Goal: Task Accomplishment & Management: Complete application form

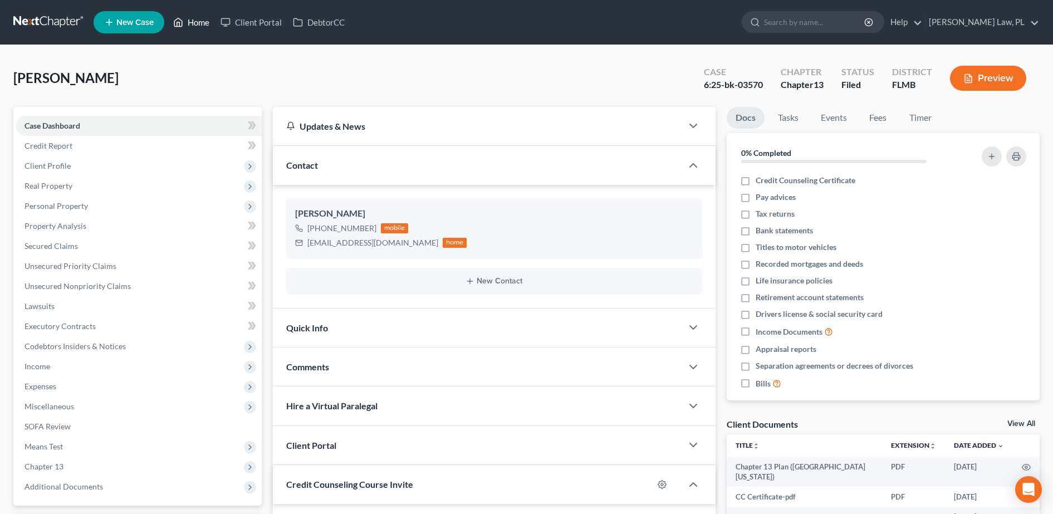
click at [197, 21] on link "Home" at bounding box center [191, 22] width 47 height 20
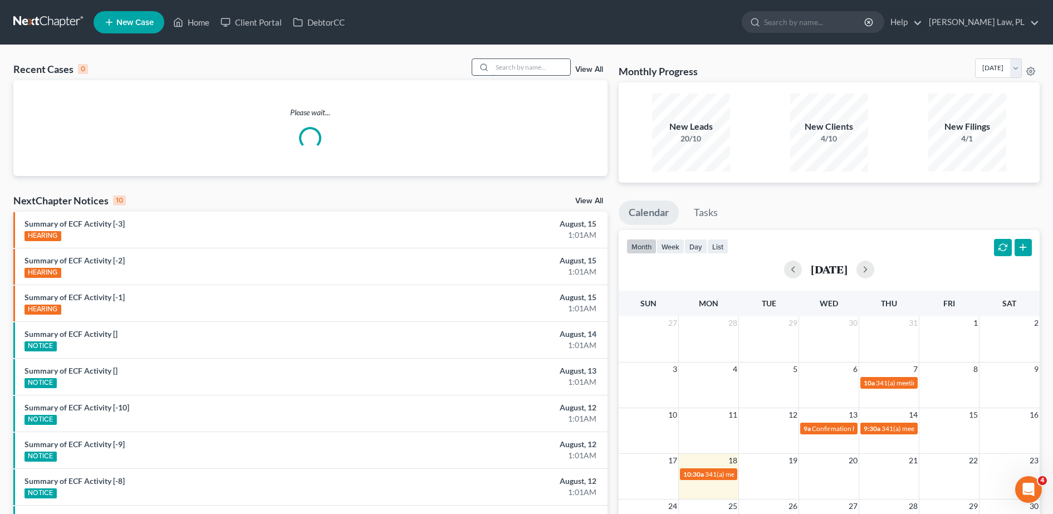
click at [537, 71] on input "search" at bounding box center [531, 67] width 78 height 16
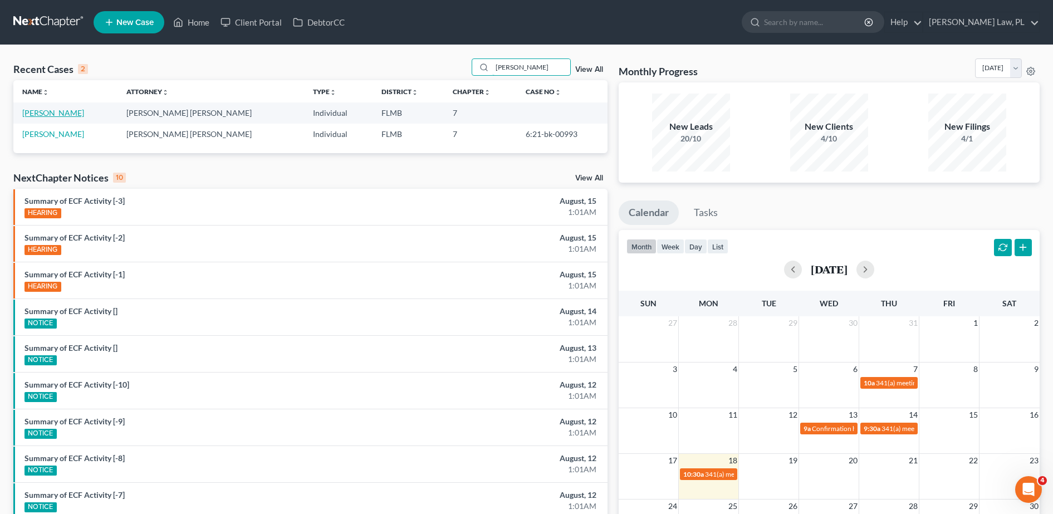
type input "[PERSON_NAME]"
click at [52, 114] on link "[PERSON_NAME]" at bounding box center [53, 112] width 62 height 9
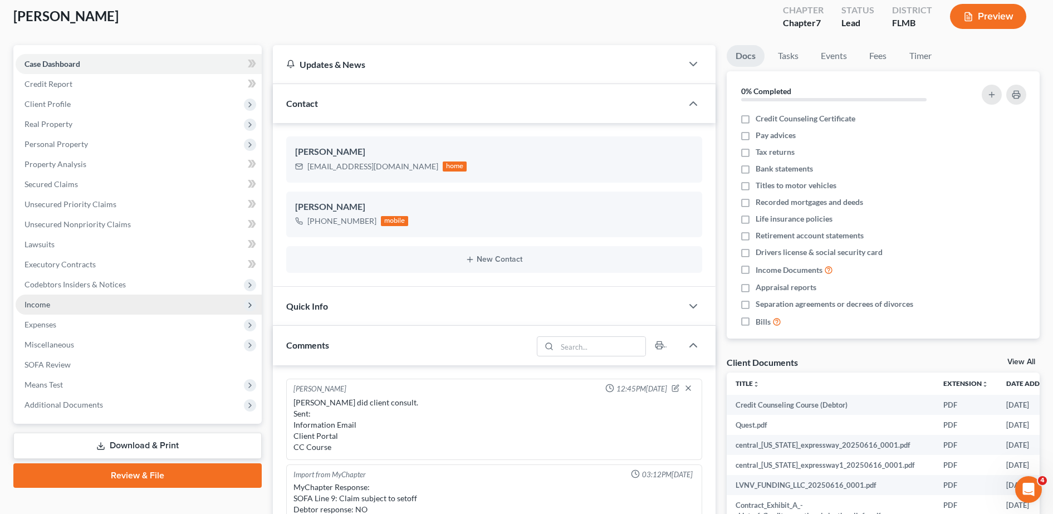
scroll to position [63, 0]
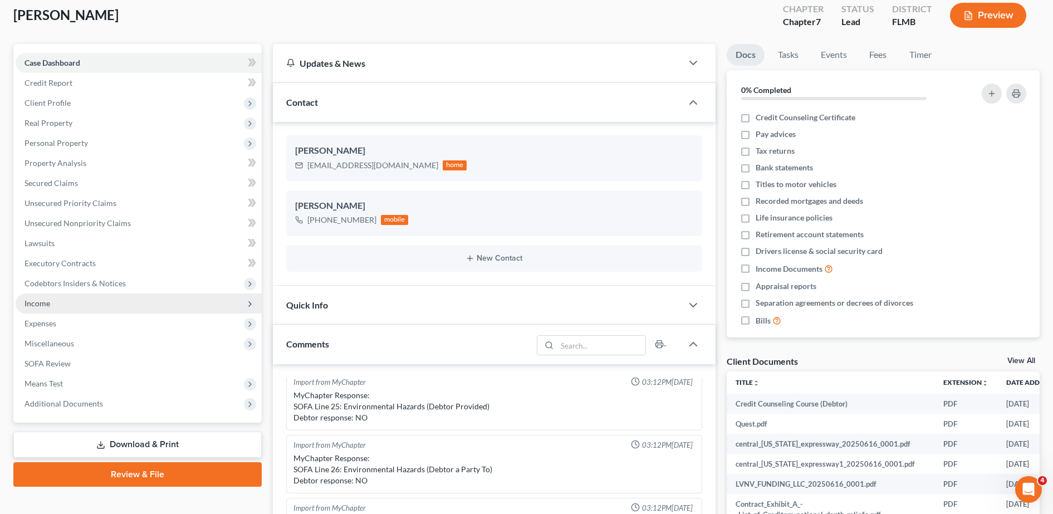
click at [86, 306] on span "Income" at bounding box center [139, 303] width 246 height 20
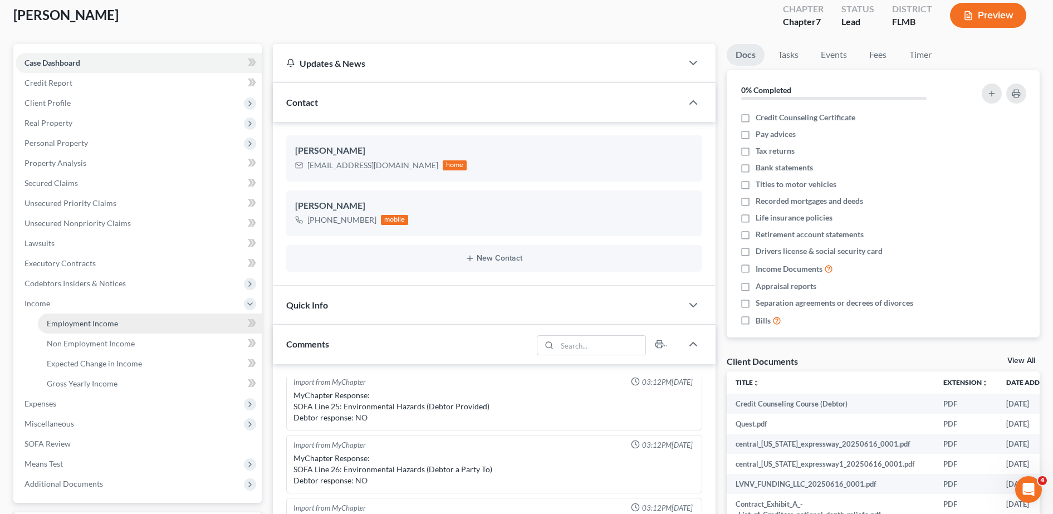
click at [94, 315] on link "Employment Income" at bounding box center [150, 324] width 224 height 20
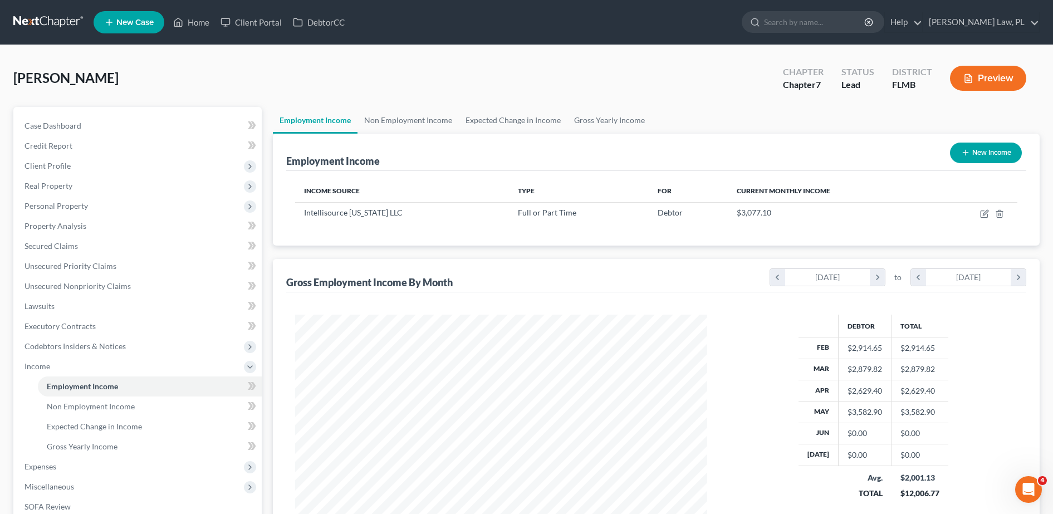
scroll to position [58, 0]
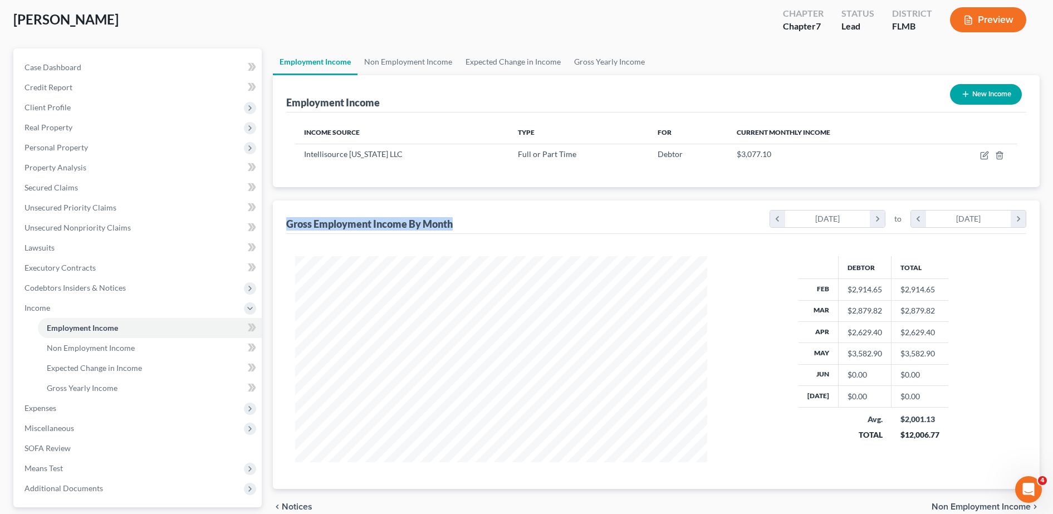
drag, startPoint x: 287, startPoint y: 224, endPoint x: 478, endPoint y: 229, distance: 191.6
click at [478, 229] on div "Gross Employment Income By Month chevron_left [DATE] chevron_right to chevron_l…" at bounding box center [656, 216] width 740 height 33
drag, startPoint x: 478, startPoint y: 229, endPoint x: 432, endPoint y: 207, distance: 51.1
click at [432, 207] on div "Gross Employment Income By Month chevron_left [DATE] chevron_right to chevron_l…" at bounding box center [656, 216] width 740 height 33
click at [401, 195] on div "Employment Income New Income Income Source Type For Current Monthly Income Inte…" at bounding box center [656, 282] width 767 height 414
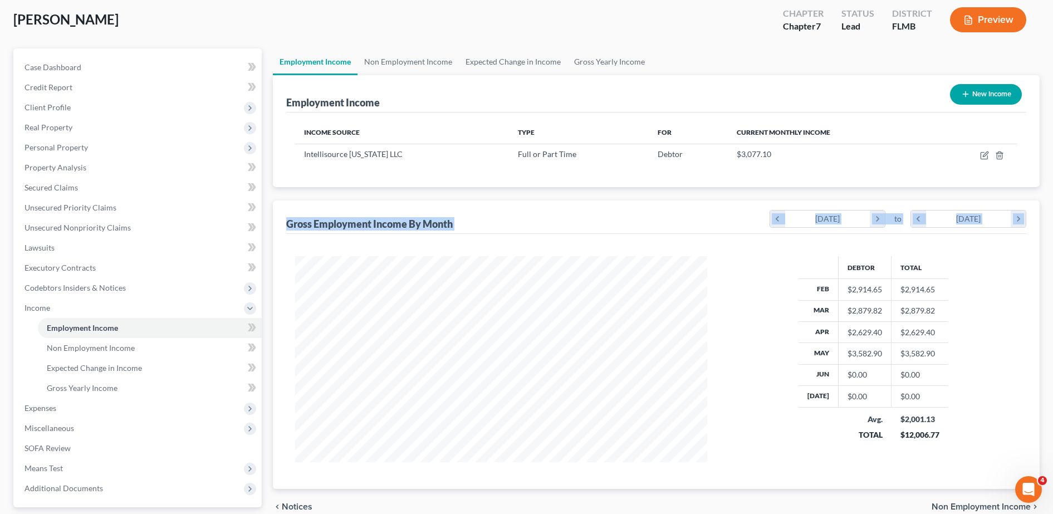
drag, startPoint x: 281, startPoint y: 220, endPoint x: 468, endPoint y: 238, distance: 188.5
click at [468, 238] on div "Gross Employment Income By Month chevron_left [DATE] chevron_right to chevron_l…" at bounding box center [656, 344] width 767 height 288
drag, startPoint x: 468, startPoint y: 238, endPoint x: 374, endPoint y: 197, distance: 102.7
click at [374, 197] on div "Employment Income New Income Income Source Type For Current Monthly Income Inte…" at bounding box center [656, 282] width 767 height 414
click at [351, 195] on div "Employment Income New Income Income Source Type For Current Monthly Income Inte…" at bounding box center [656, 282] width 767 height 414
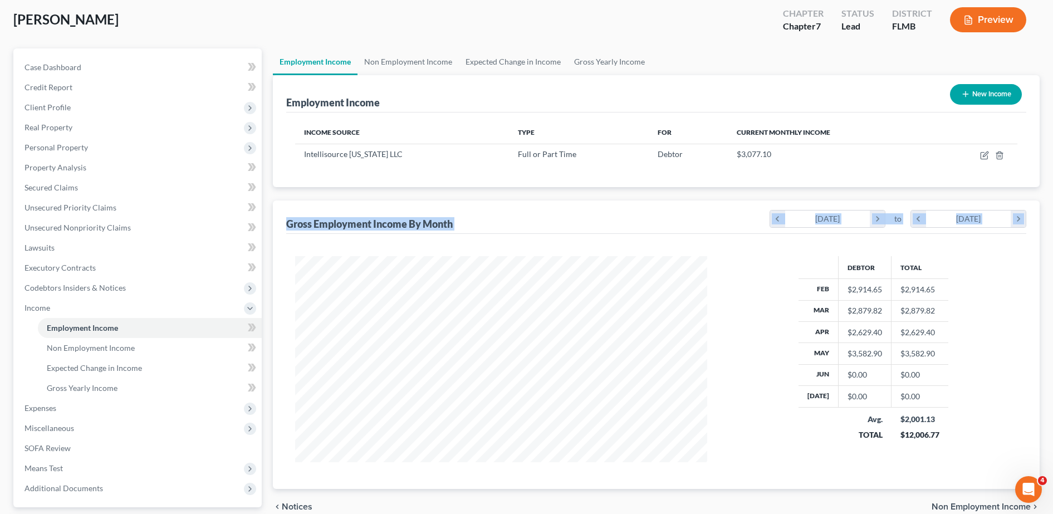
drag, startPoint x: 285, startPoint y: 221, endPoint x: 548, endPoint y: 237, distance: 263.9
click at [548, 237] on div "Gross Employment Income By Month chevron_left [DATE] chevron_right to chevron_l…" at bounding box center [656, 344] width 767 height 288
click at [368, 206] on div "Gross Employment Income By Month chevron_left [DATE] chevron_right to chevron_l…" at bounding box center [656, 216] width 740 height 33
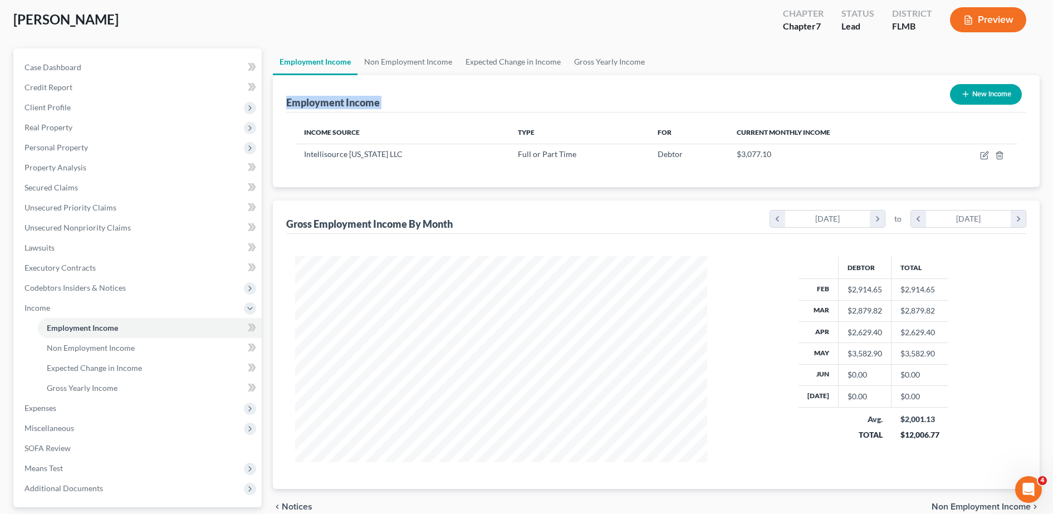
drag, startPoint x: 277, startPoint y: 95, endPoint x: 766, endPoint y: 177, distance: 495.1
click at [766, 177] on div "Employment Income New Income Income Source Type For Current Monthly Income Inte…" at bounding box center [656, 131] width 767 height 112
drag, startPoint x: 766, startPoint y: 177, endPoint x: 672, endPoint y: 53, distance: 154.6
click at [672, 53] on ul "Employment Income Non Employment Income Expected Change in Income Gross Yearly …" at bounding box center [656, 61] width 767 height 27
drag, startPoint x: 672, startPoint y: 53, endPoint x: 550, endPoint y: 118, distance: 138.5
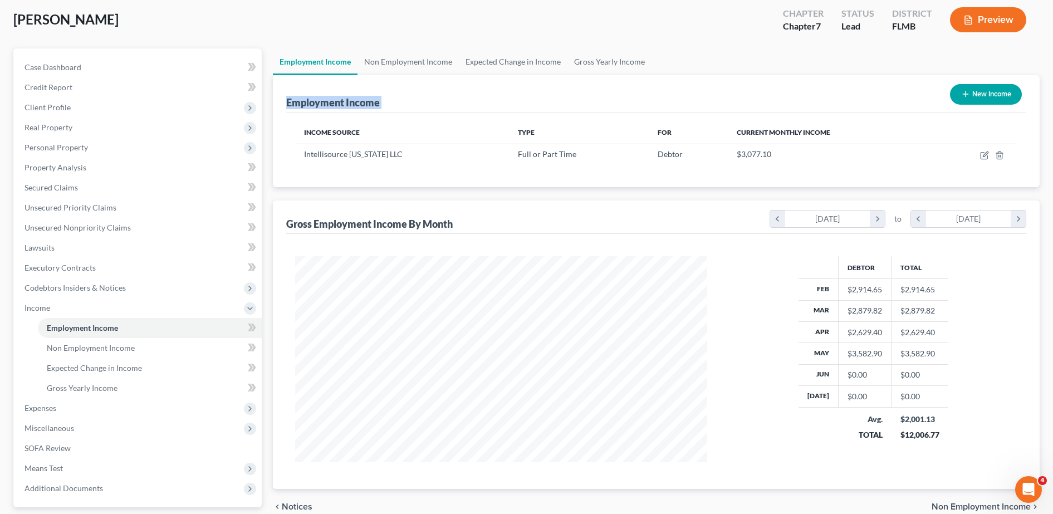
click at [550, 118] on ui-view "Employment Income Non Employment Income Expected Change in Income Gross Yearly …" at bounding box center [656, 286] width 767 height 476
click at [109, 133] on span "Real Property" at bounding box center [139, 127] width 246 height 20
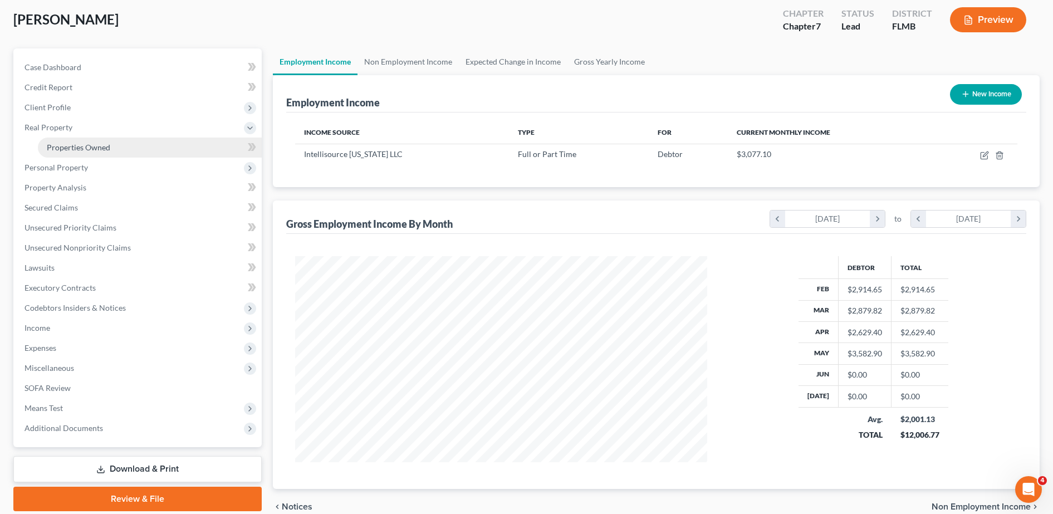
click at [96, 144] on span "Properties Owned" at bounding box center [78, 147] width 63 height 9
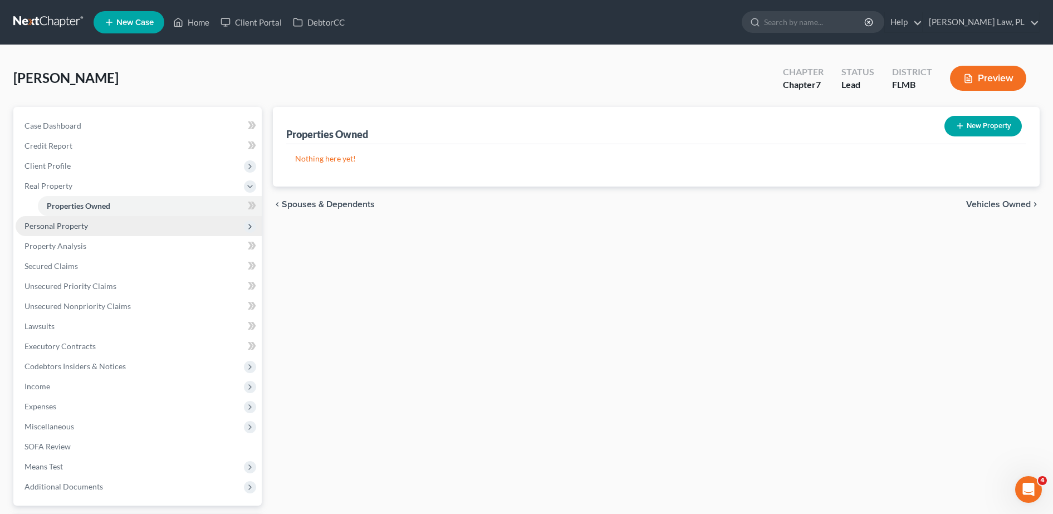
click at [106, 231] on span "Personal Property" at bounding box center [139, 226] width 246 height 20
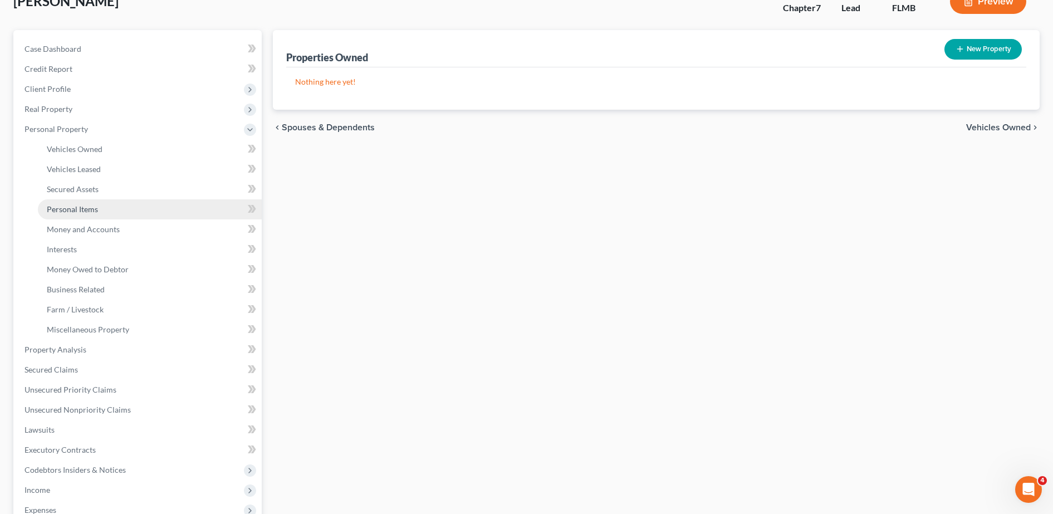
scroll to position [107, 0]
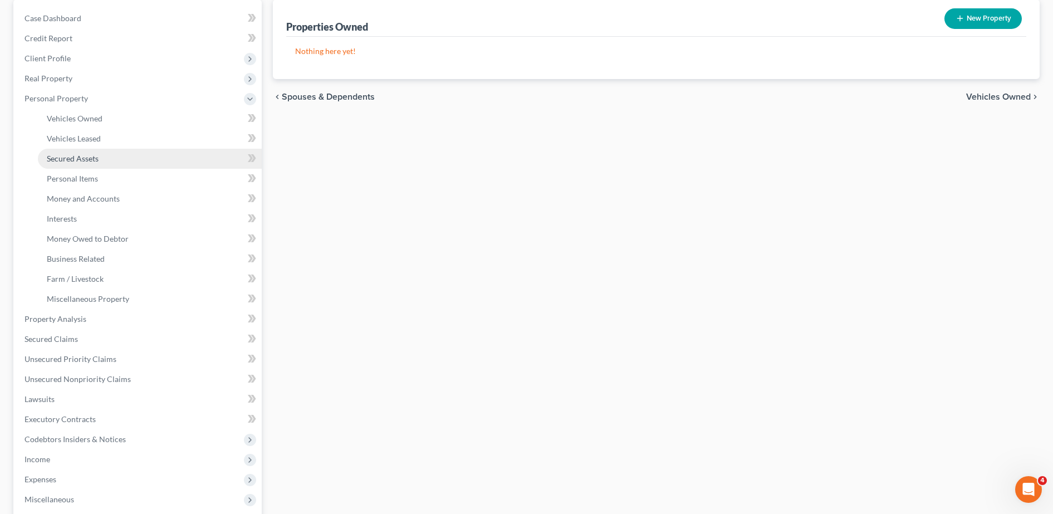
click at [117, 157] on link "Secured Assets" at bounding box center [150, 159] width 224 height 20
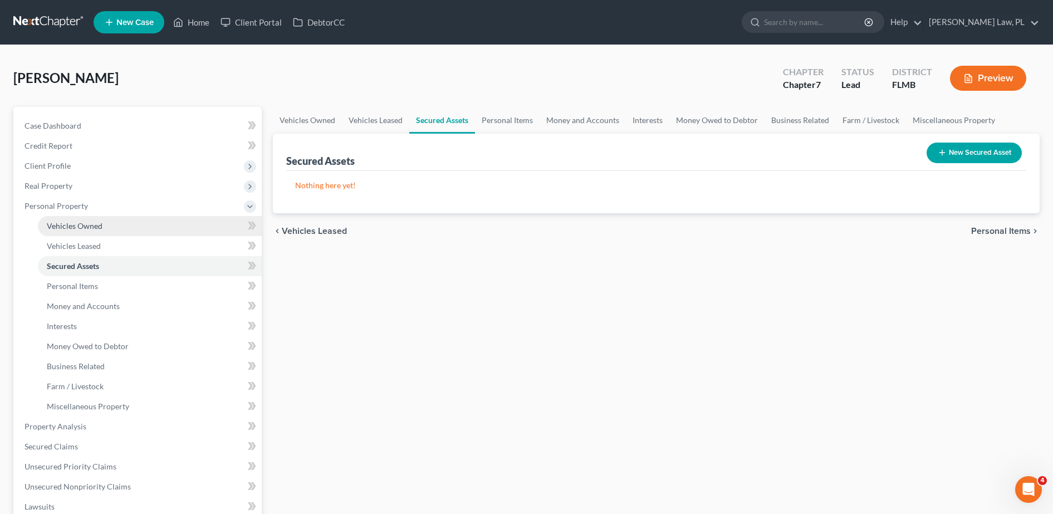
click at [99, 225] on span "Vehicles Owned" at bounding box center [75, 225] width 56 height 9
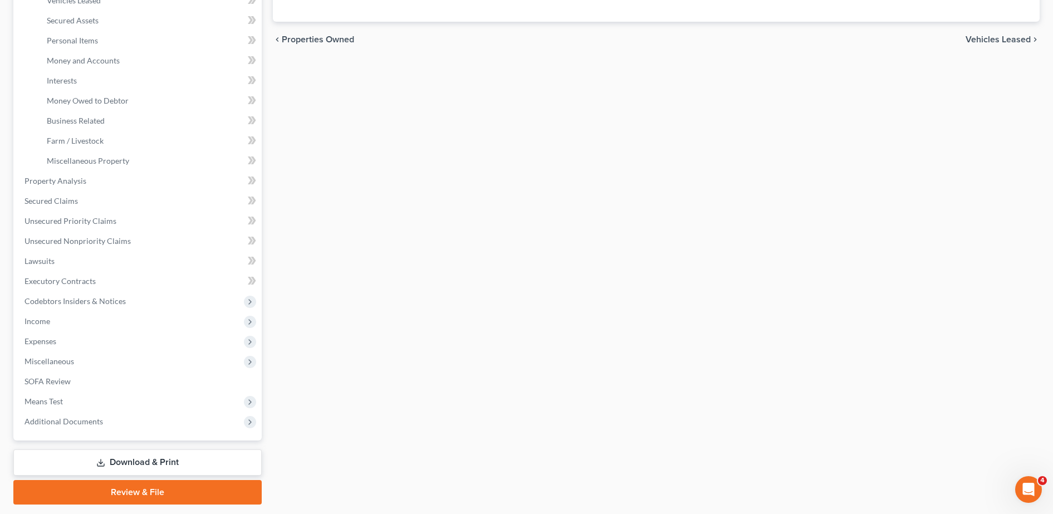
scroll to position [278, 0]
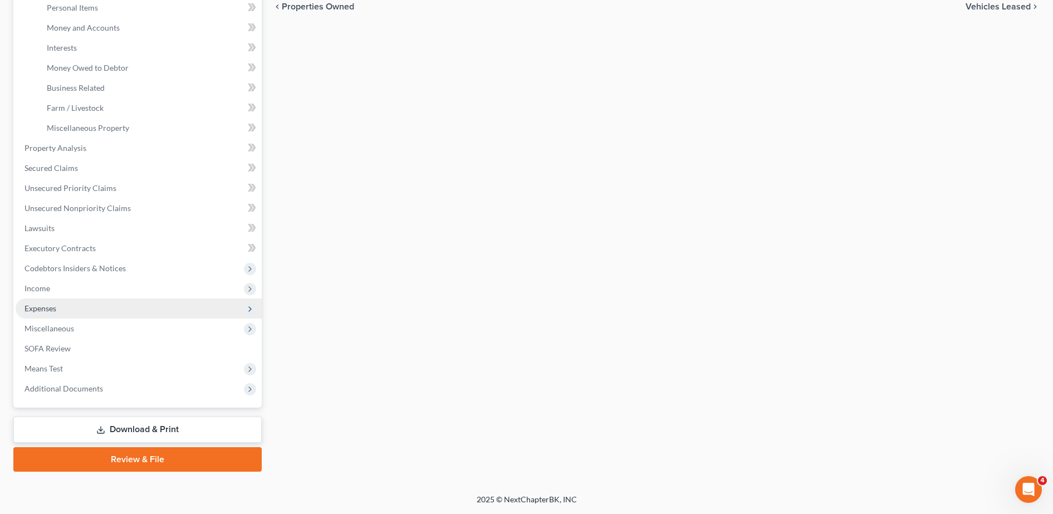
click at [94, 312] on span "Expenses" at bounding box center [139, 308] width 246 height 20
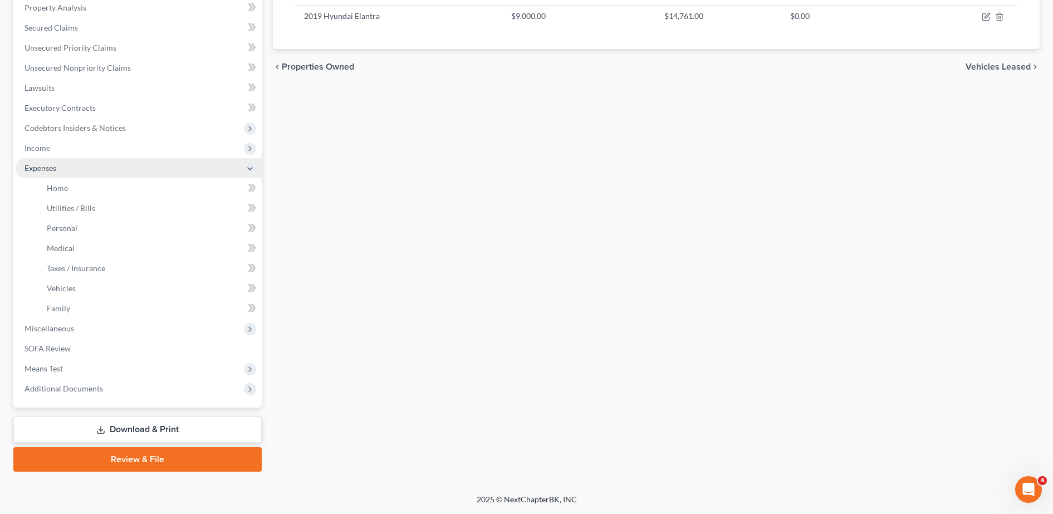
scroll to position [218, 0]
click at [91, 195] on link "Home" at bounding box center [150, 188] width 224 height 20
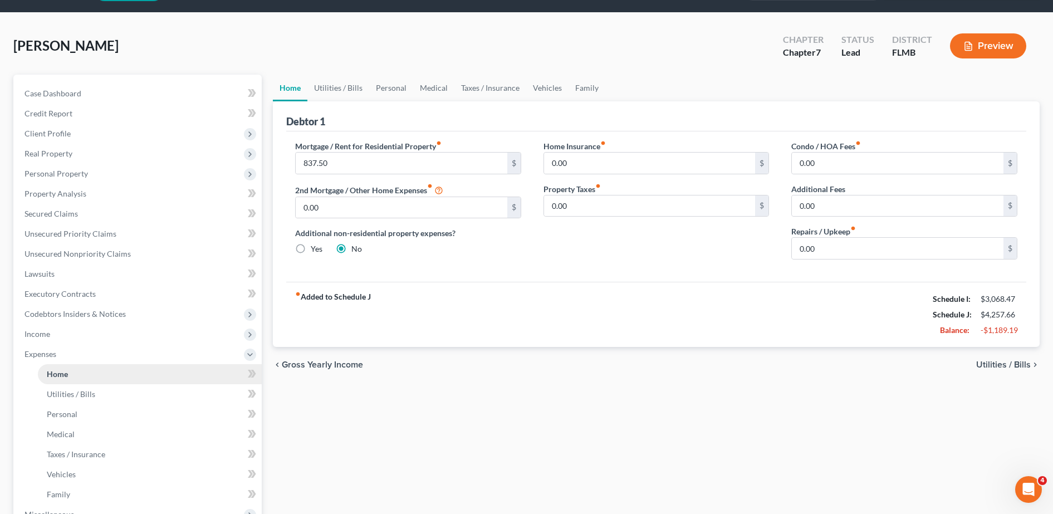
scroll to position [11, 0]
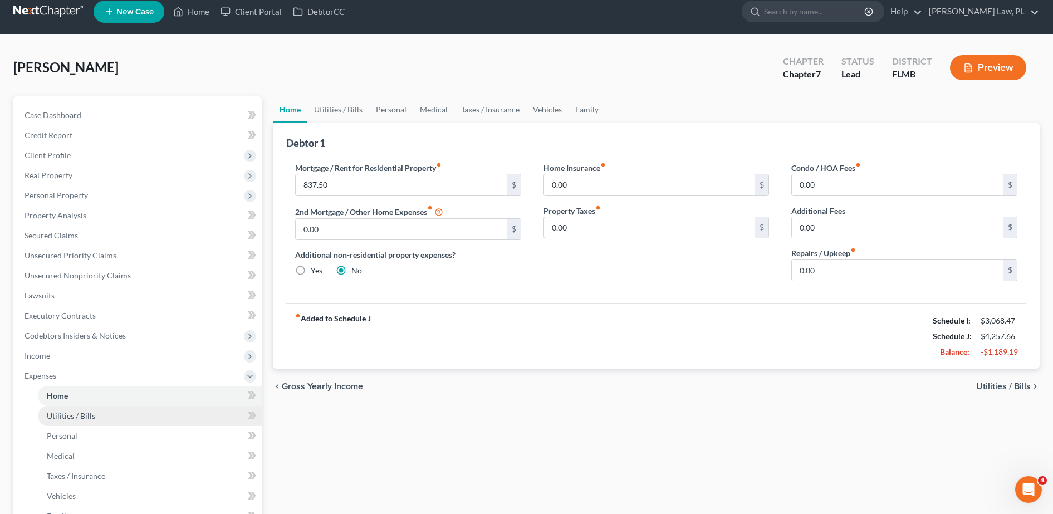
click at [132, 409] on link "Utilities / Bills" at bounding box center [150, 416] width 224 height 20
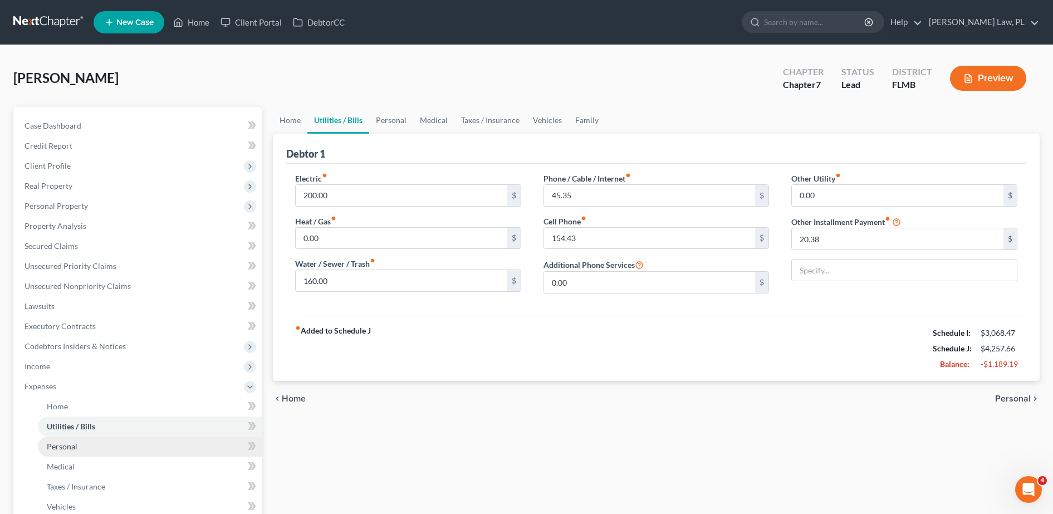
click at [100, 452] on link "Personal" at bounding box center [150, 447] width 224 height 20
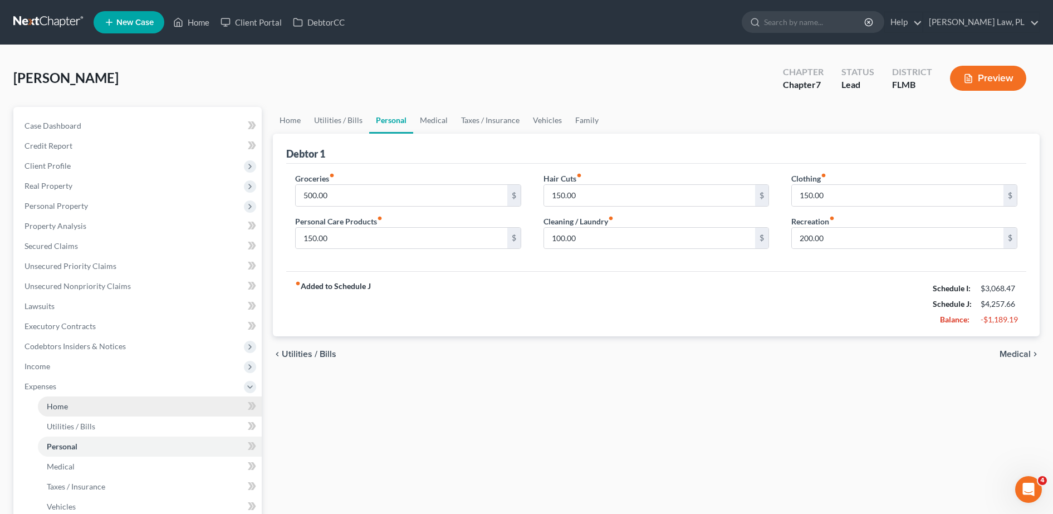
click at [93, 410] on link "Home" at bounding box center [150, 406] width 224 height 20
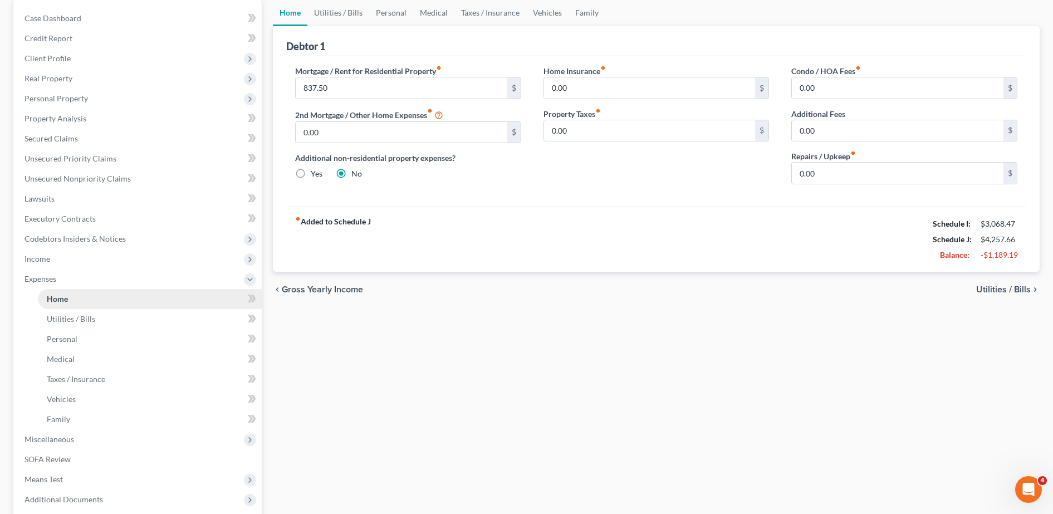
scroll to position [109, 0]
click at [77, 395] on link "Vehicles" at bounding box center [150, 398] width 224 height 20
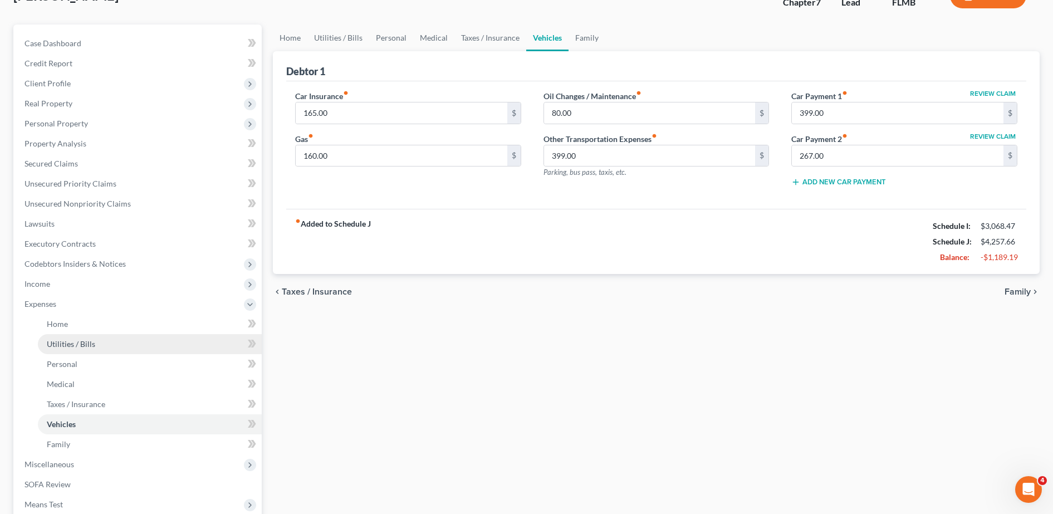
scroll to position [75, 0]
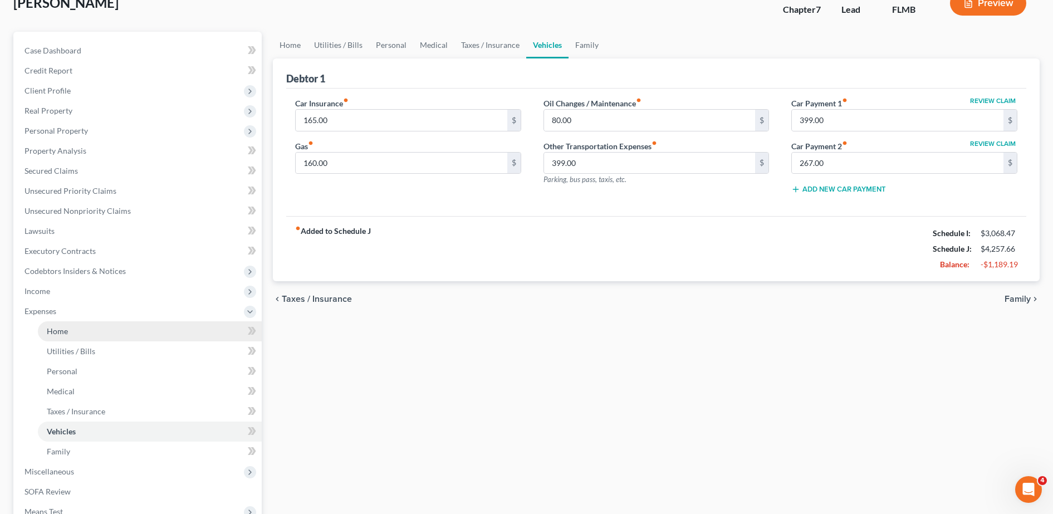
click at [93, 326] on link "Home" at bounding box center [150, 331] width 224 height 20
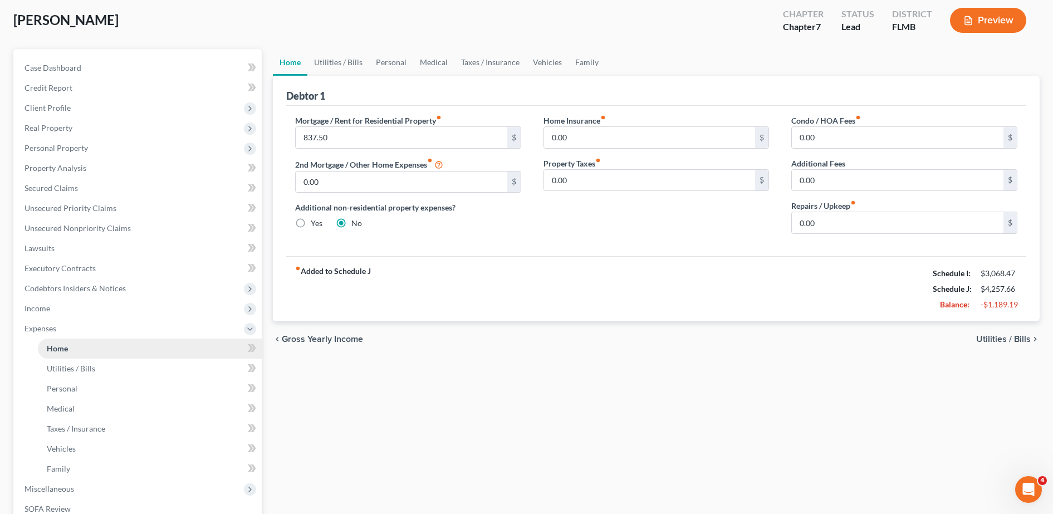
scroll to position [58, 0]
click at [88, 368] on span "Utilities / Bills" at bounding box center [71, 367] width 48 height 9
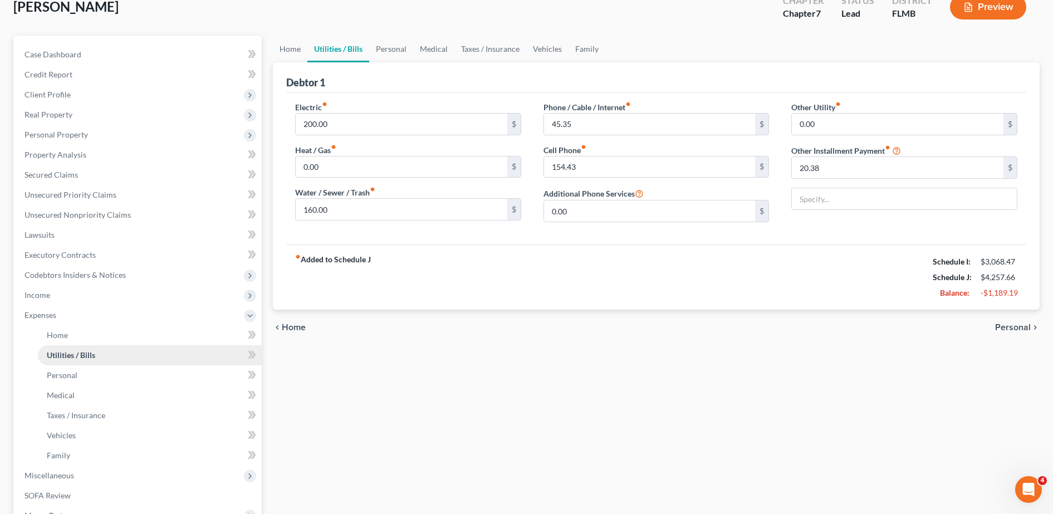
scroll to position [72, 0]
click at [73, 374] on span "Personal" at bounding box center [62, 374] width 31 height 9
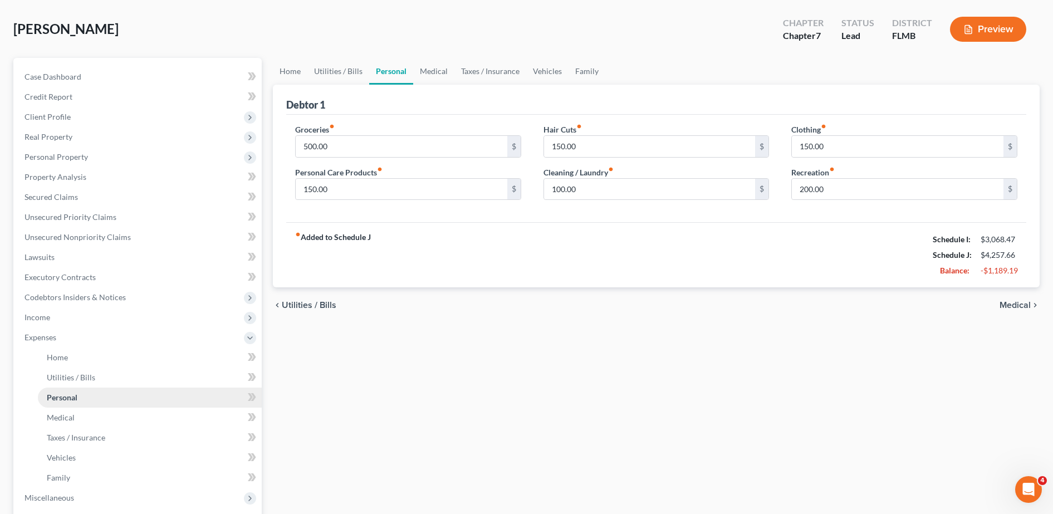
scroll to position [53, 0]
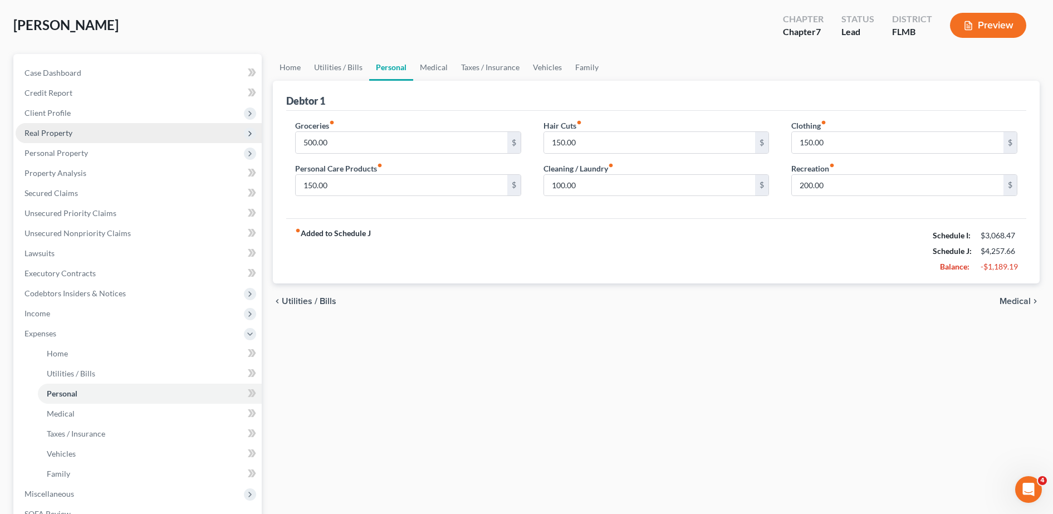
click at [91, 129] on span "Real Property" at bounding box center [139, 133] width 246 height 20
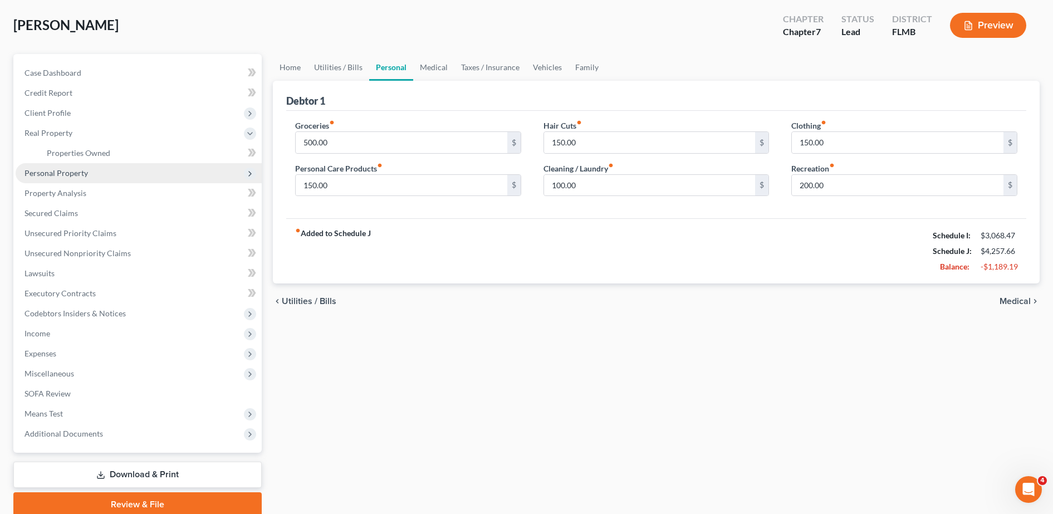
click at [92, 169] on span "Personal Property" at bounding box center [139, 173] width 246 height 20
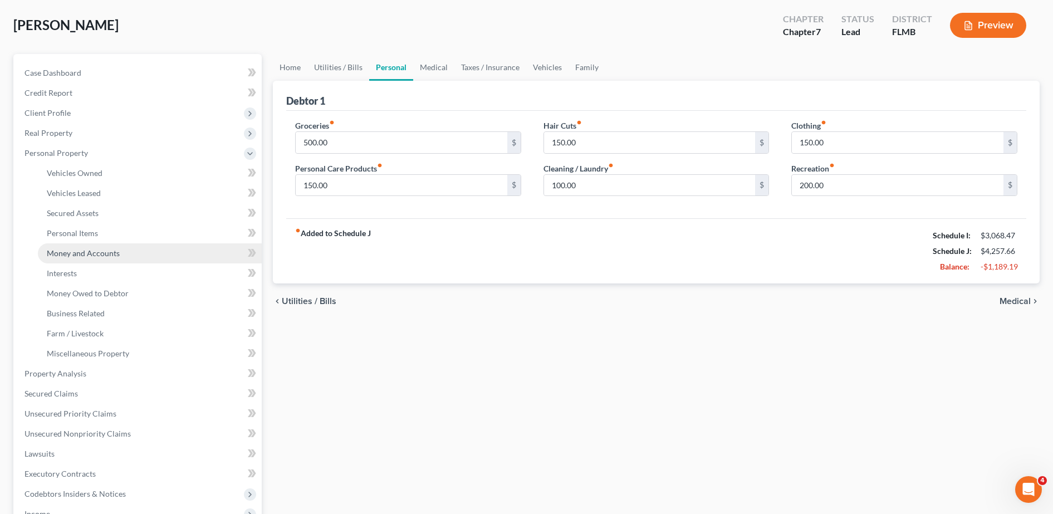
click at [103, 256] on span "Money and Accounts" at bounding box center [83, 252] width 73 height 9
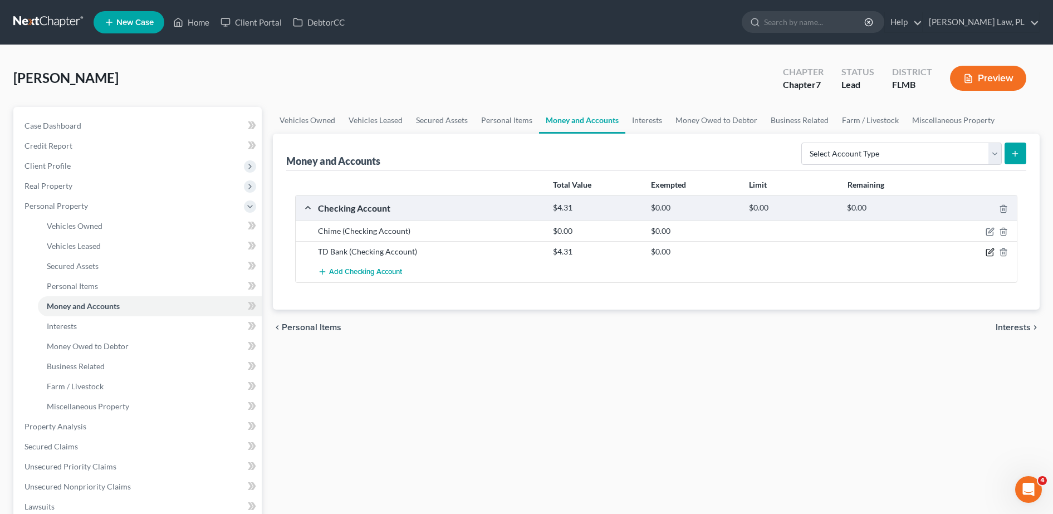
click at [992, 252] on icon "button" at bounding box center [990, 251] width 5 height 5
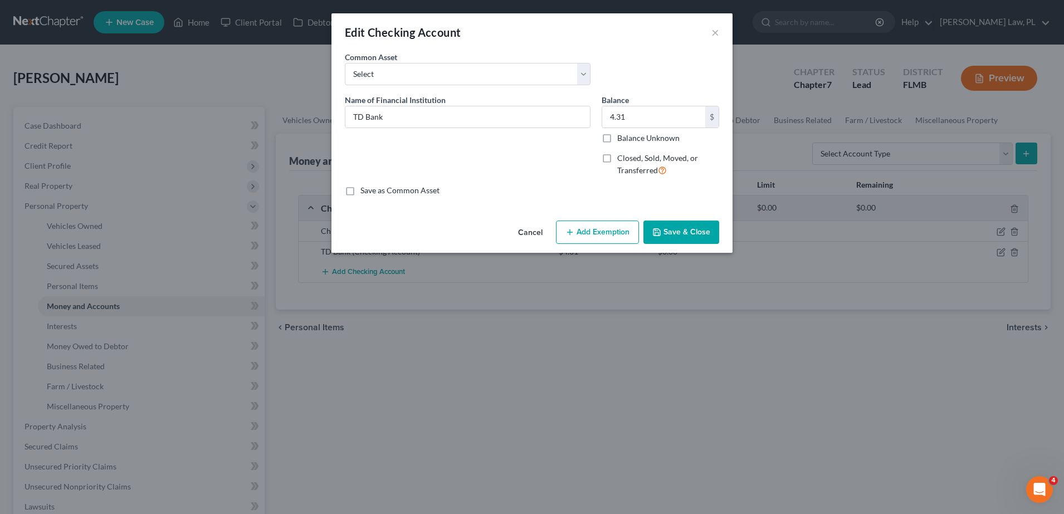
click at [617, 160] on label "Closed, Sold, Moved, or Transferred" at bounding box center [668, 165] width 102 height 24
click at [621, 160] on input "Closed, Sold, Moved, or Transferred" at bounding box center [624, 156] width 7 height 7
checkbox input "true"
select select "9"
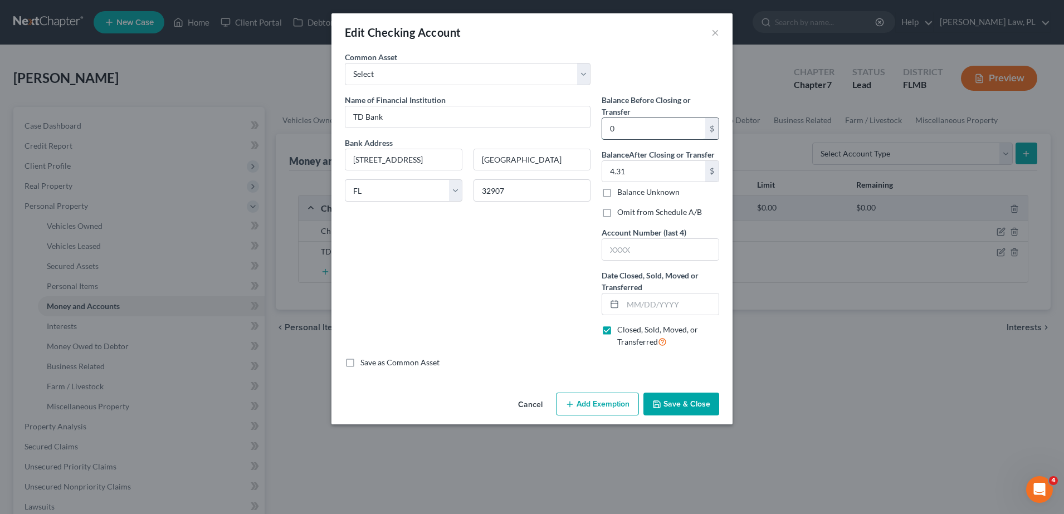
click at [625, 125] on input "0" at bounding box center [653, 128] width 103 height 21
click at [538, 268] on div "Name of Financial Institution * TD Bank Bank Address [STREET_ADDRESS][GEOGRAPHI…" at bounding box center [467, 225] width 257 height 263
click at [715, 32] on button "×" at bounding box center [715, 32] width 8 height 13
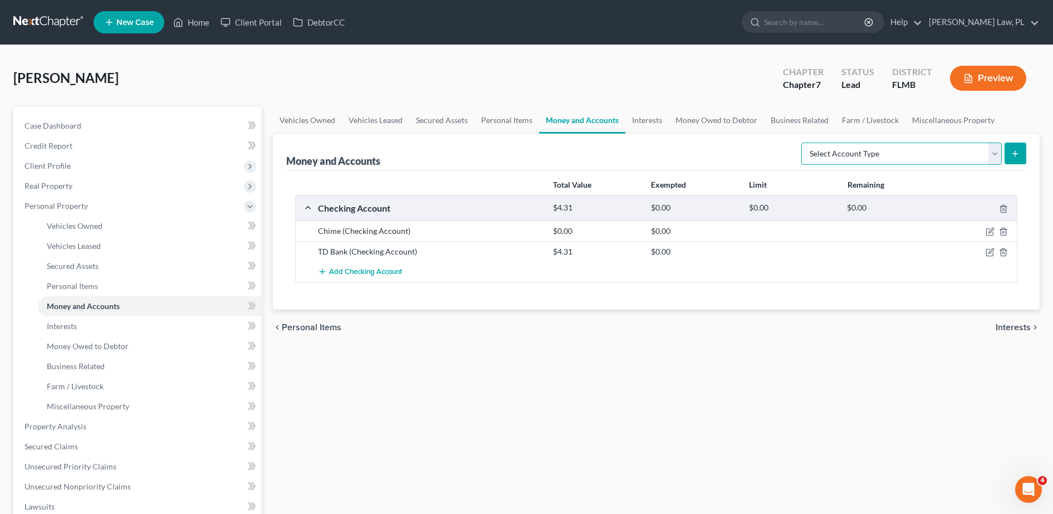
click at [844, 148] on select "Select Account Type Brokerage Cash on Hand Certificates of Deposit Checking Acc…" at bounding box center [901, 154] width 200 height 22
select select "checking"
click at [804, 143] on select "Select Account Type Brokerage Cash on Hand Certificates of Deposit Checking Acc…" at bounding box center [901, 154] width 200 height 22
click at [1014, 158] on button "submit" at bounding box center [1016, 154] width 22 height 22
click at [1012, 149] on icon "submit" at bounding box center [1015, 153] width 9 height 9
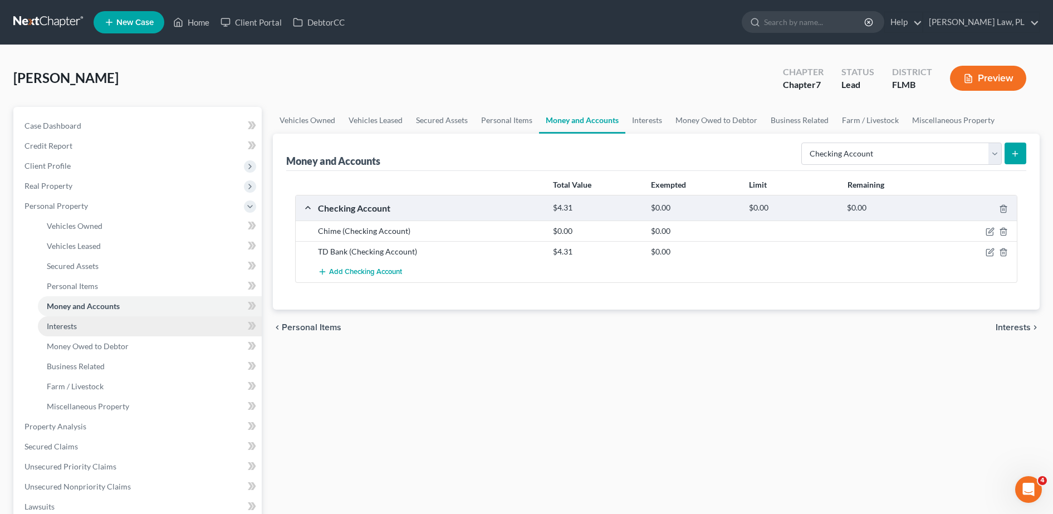
click at [123, 325] on link "Interests" at bounding box center [150, 326] width 224 height 20
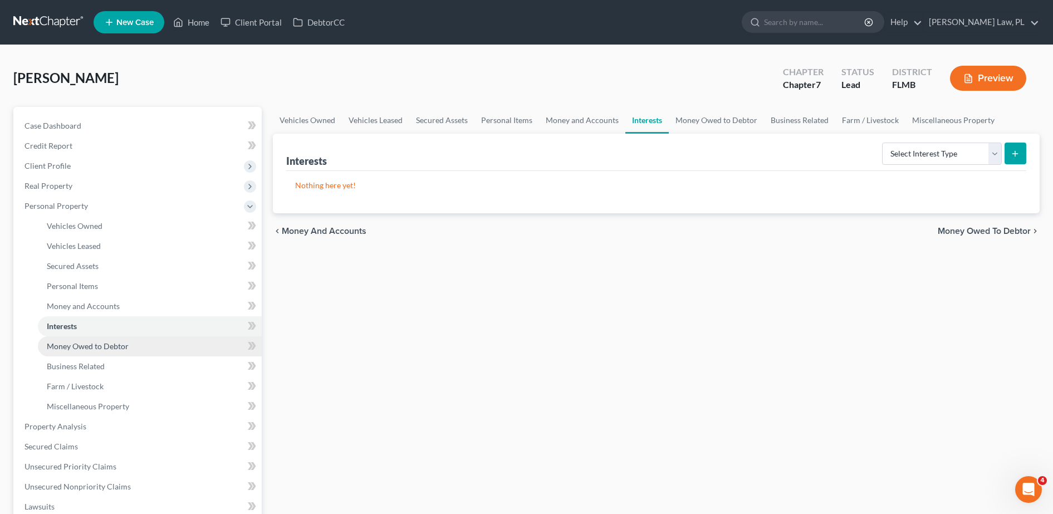
click at [127, 355] on link "Money Owed to Debtor" at bounding box center [150, 346] width 224 height 20
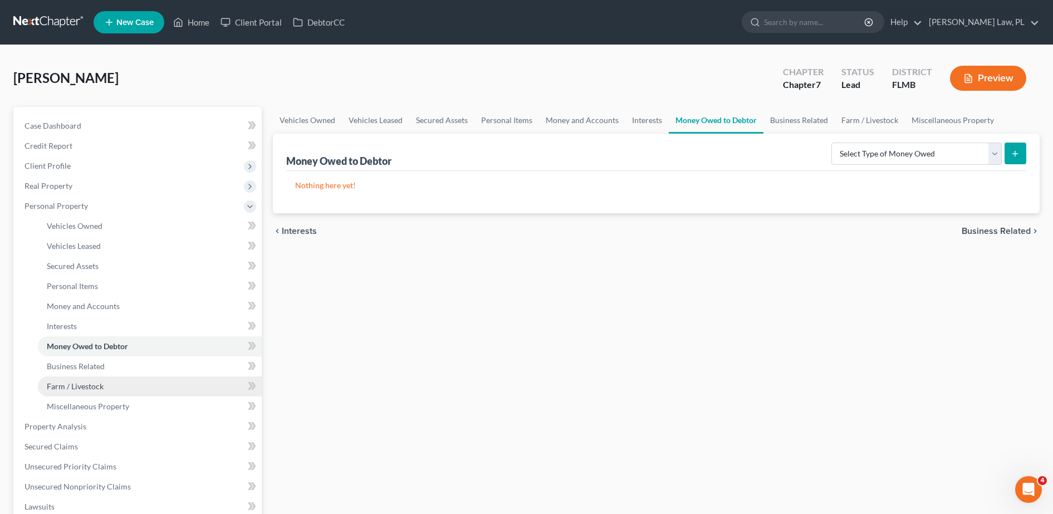
click at [120, 376] on link "Farm / Livestock" at bounding box center [150, 386] width 224 height 20
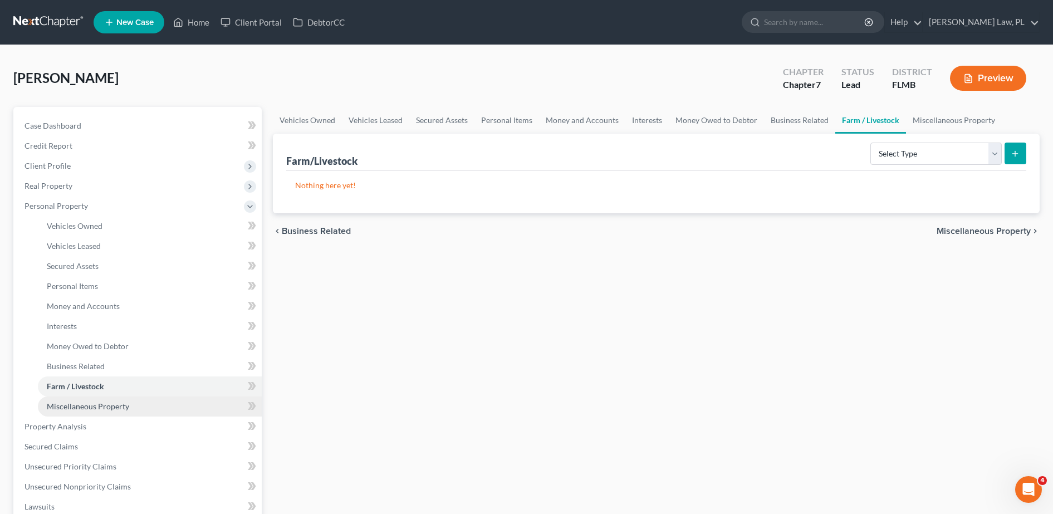
click at [109, 406] on span "Miscellaneous Property" at bounding box center [88, 405] width 82 height 9
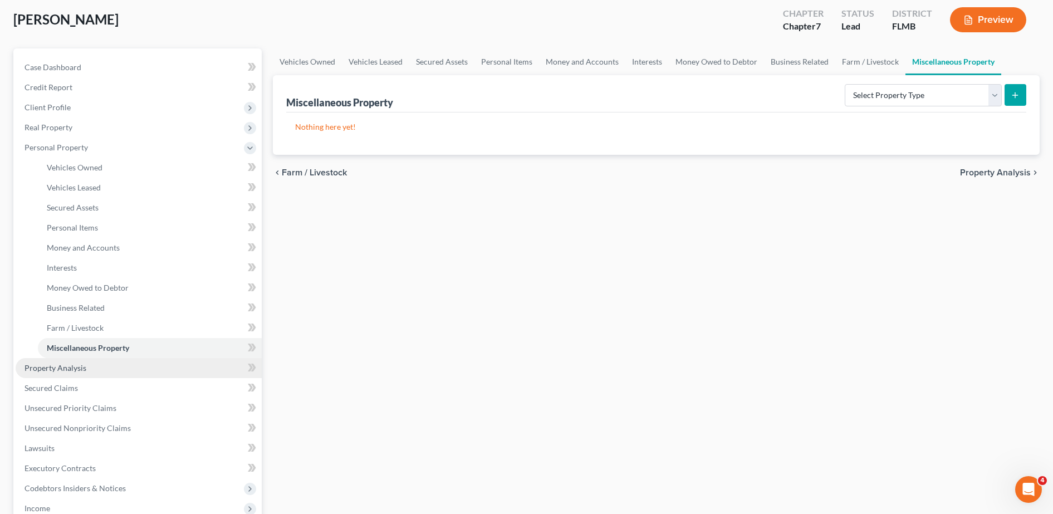
click at [72, 373] on link "Property Analysis" at bounding box center [139, 368] width 246 height 20
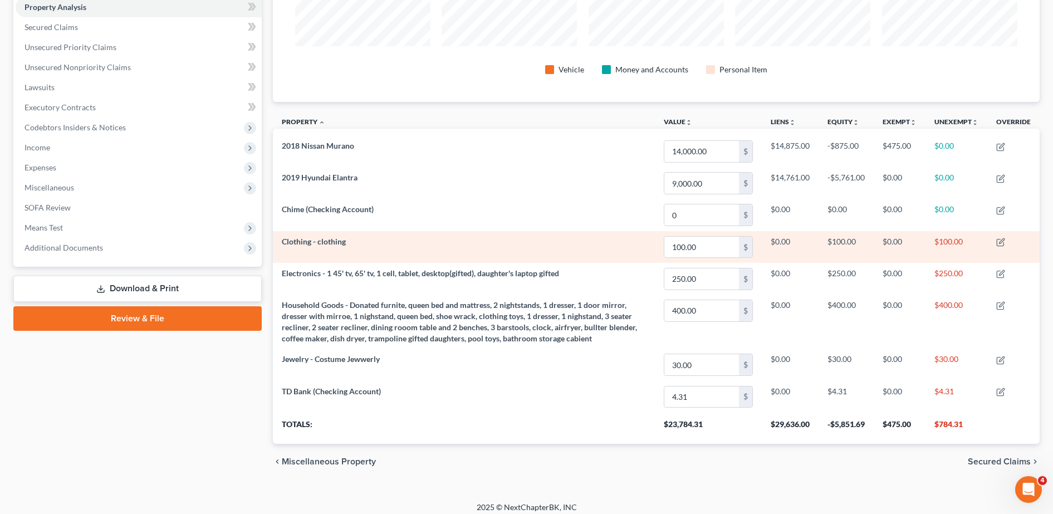
scroll to position [227, 0]
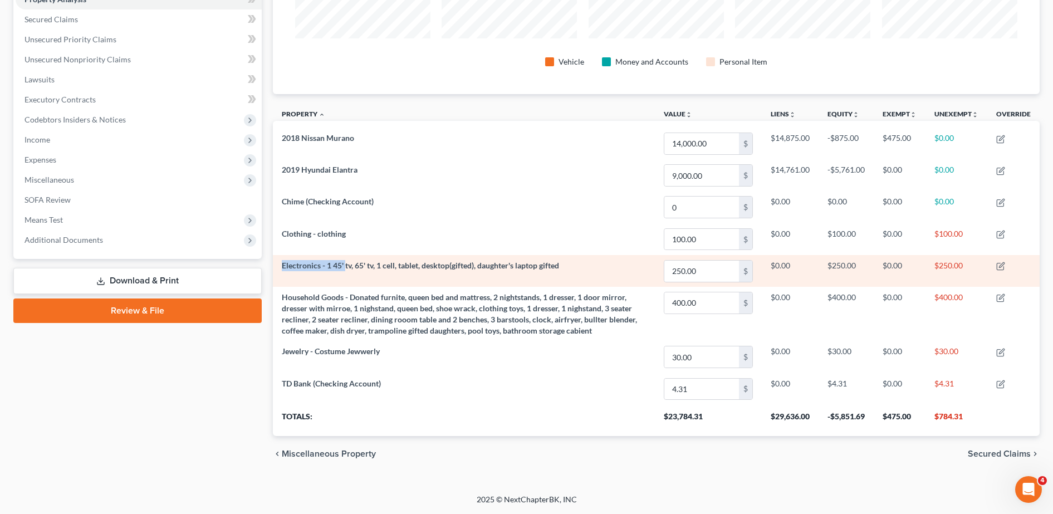
drag, startPoint x: 277, startPoint y: 265, endPoint x: 345, endPoint y: 261, distance: 68.1
click at [345, 261] on td "Electronics - 1 45' tv, 65' tv, 1 cell, tablet, desktop(gifted), daughter's lap…" at bounding box center [464, 271] width 382 height 32
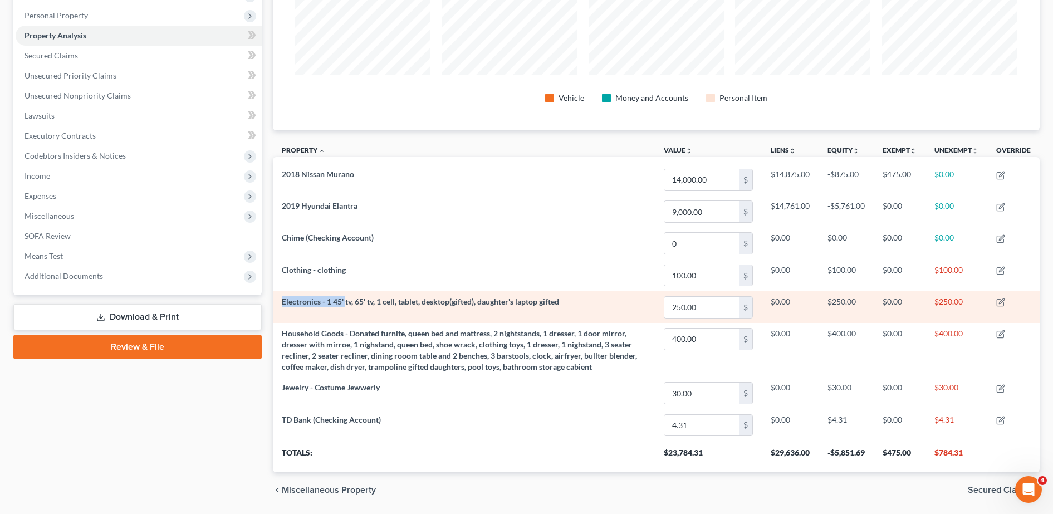
scroll to position [165, 0]
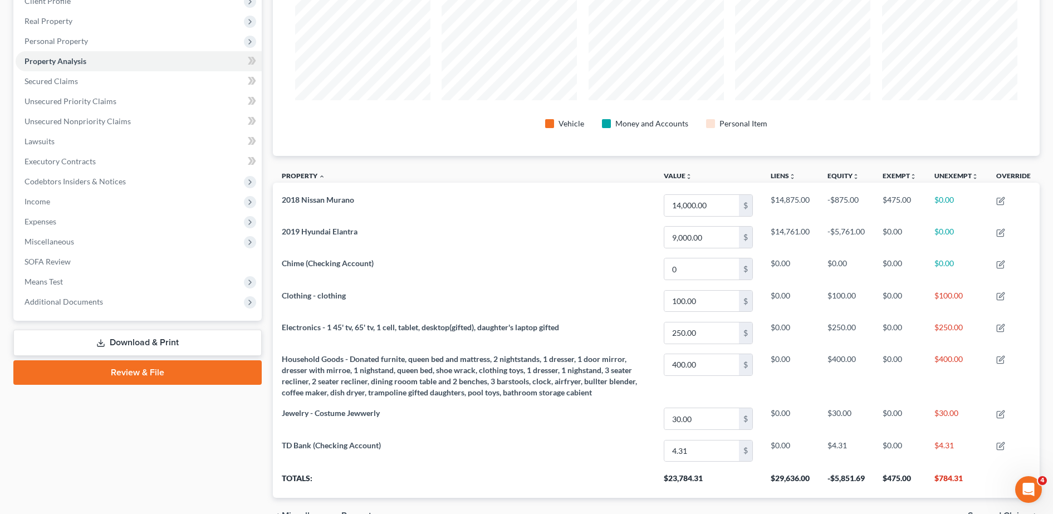
click at [314, 149] on div "Vehicle Money and Accounts Personal Item" at bounding box center [656, 67] width 740 height 177
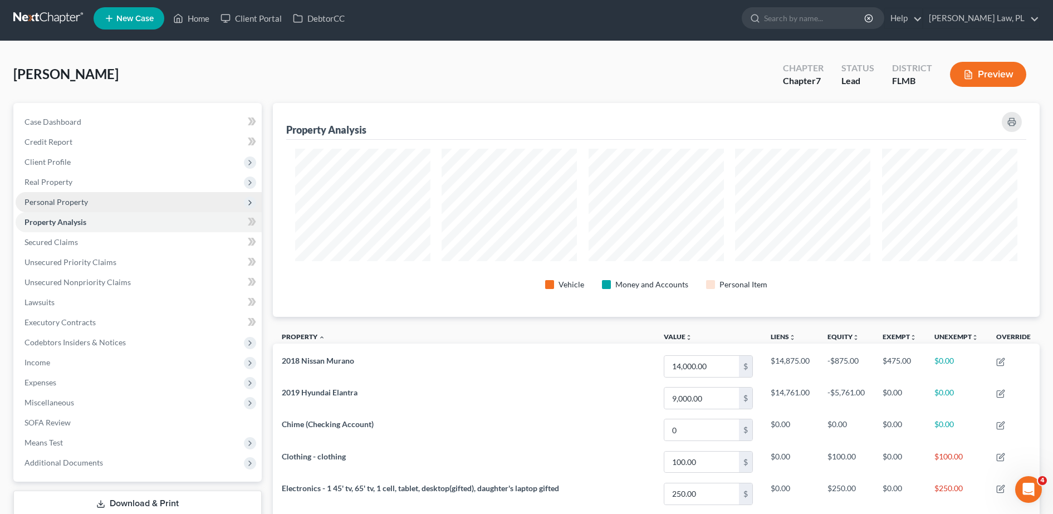
scroll to position [2, 0]
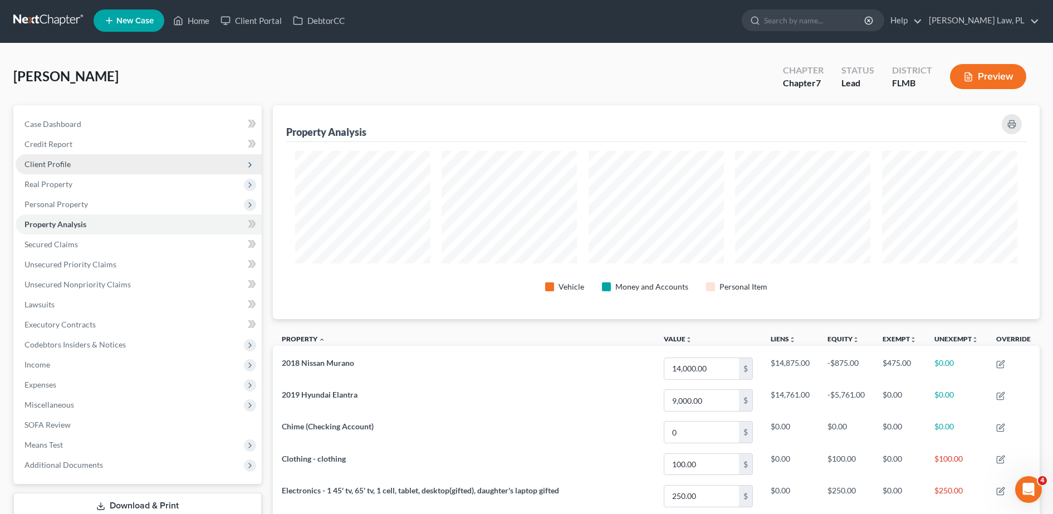
click at [67, 166] on span "Client Profile" at bounding box center [48, 163] width 46 height 9
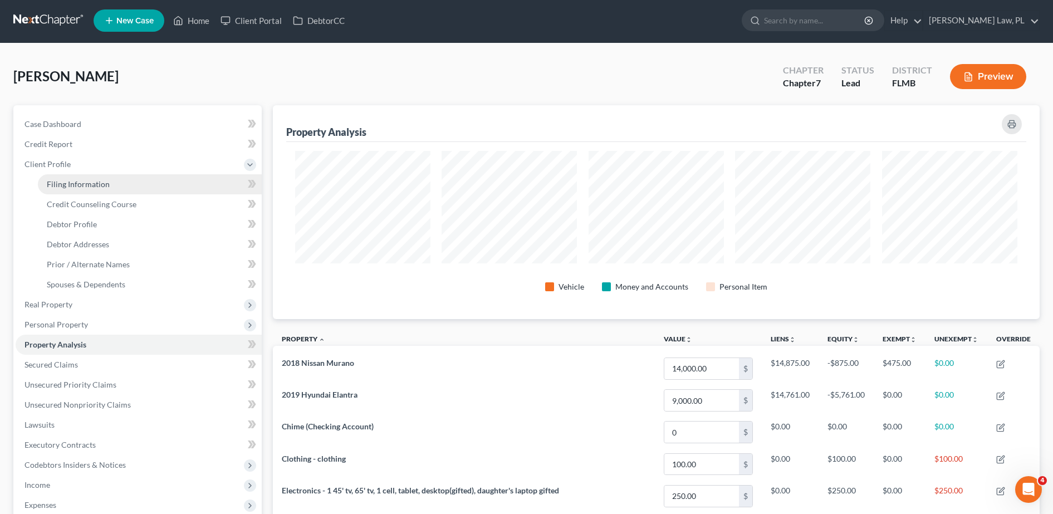
click at [72, 189] on link "Filing Information" at bounding box center [150, 184] width 224 height 20
select select "1"
select select "0"
select select "9"
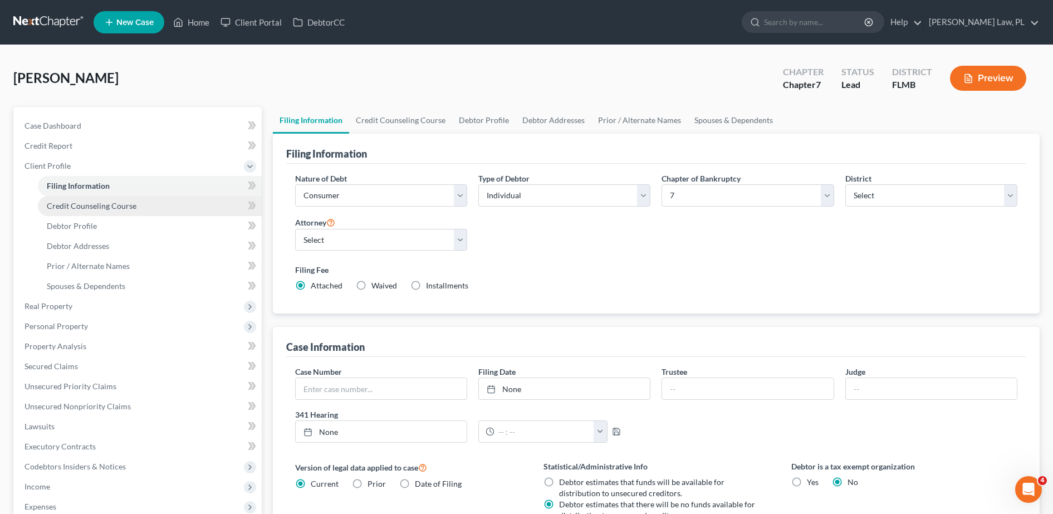
click at [68, 205] on span "Credit Counseling Course" at bounding box center [92, 205] width 90 height 9
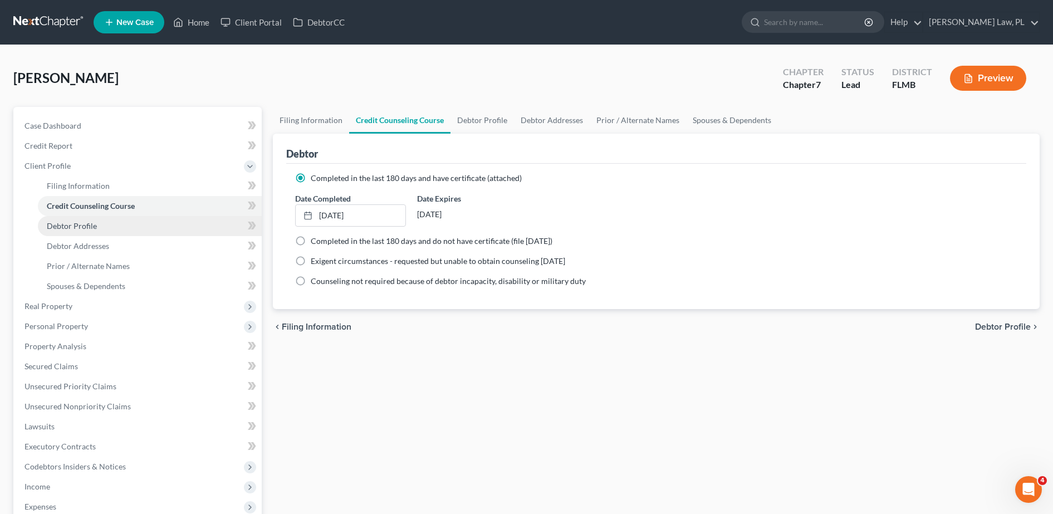
click at [72, 224] on span "Debtor Profile" at bounding box center [72, 225] width 50 height 9
select select "0"
select select "1"
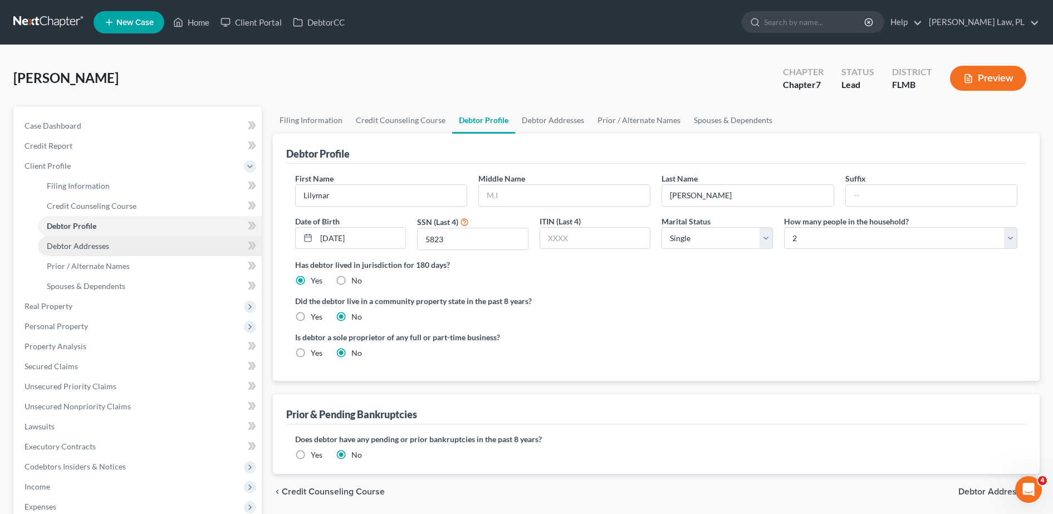
click at [76, 241] on span "Debtor Addresses" at bounding box center [78, 245] width 62 height 9
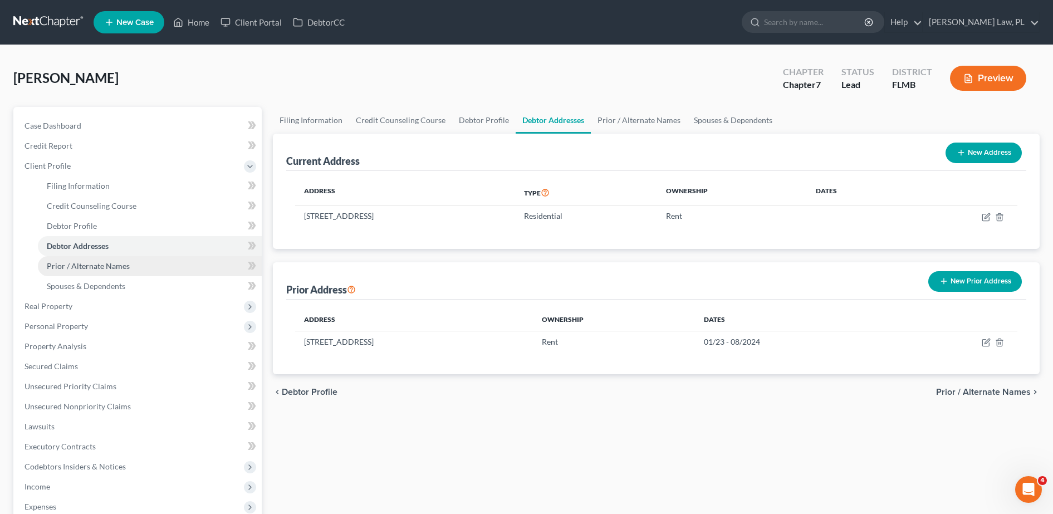
click at [79, 265] on span "Prior / Alternate Names" at bounding box center [88, 265] width 83 height 9
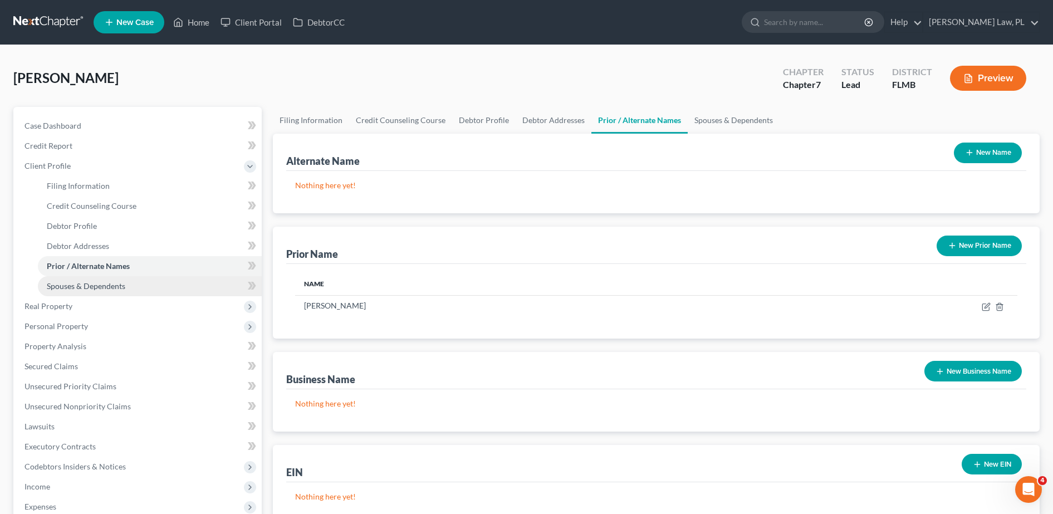
click at [82, 292] on link "Spouses & Dependents" at bounding box center [150, 286] width 224 height 20
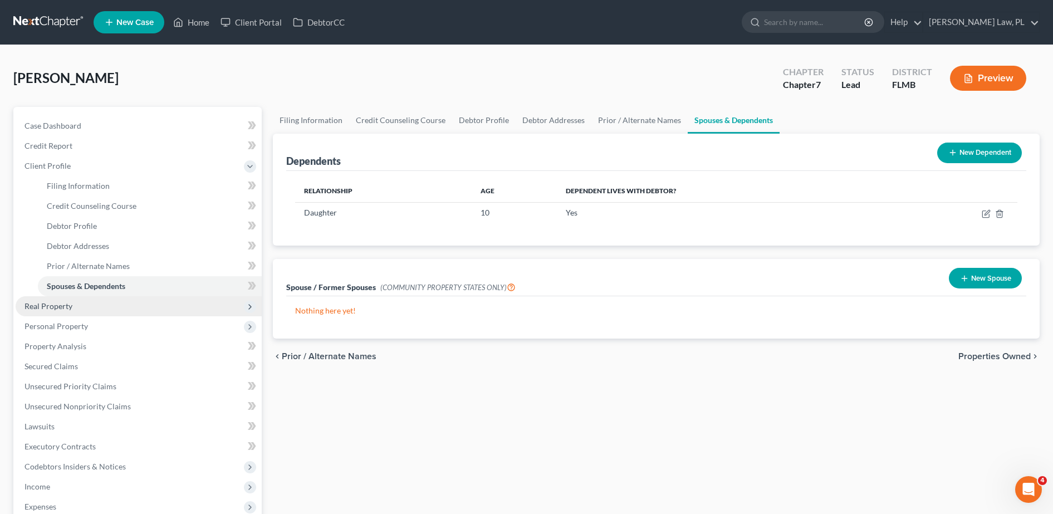
click at [60, 312] on span "Real Property" at bounding box center [139, 306] width 246 height 20
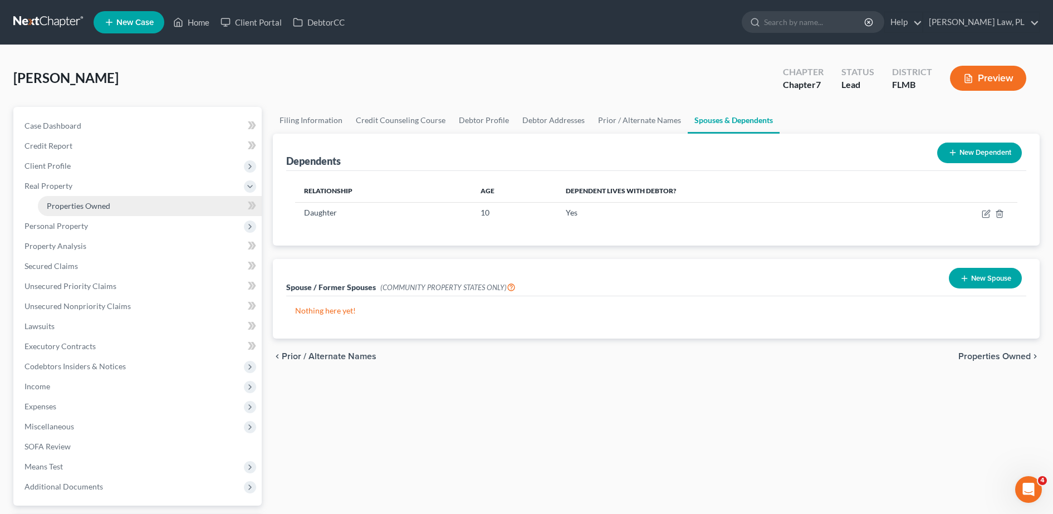
click at [105, 208] on span "Properties Owned" at bounding box center [78, 205] width 63 height 9
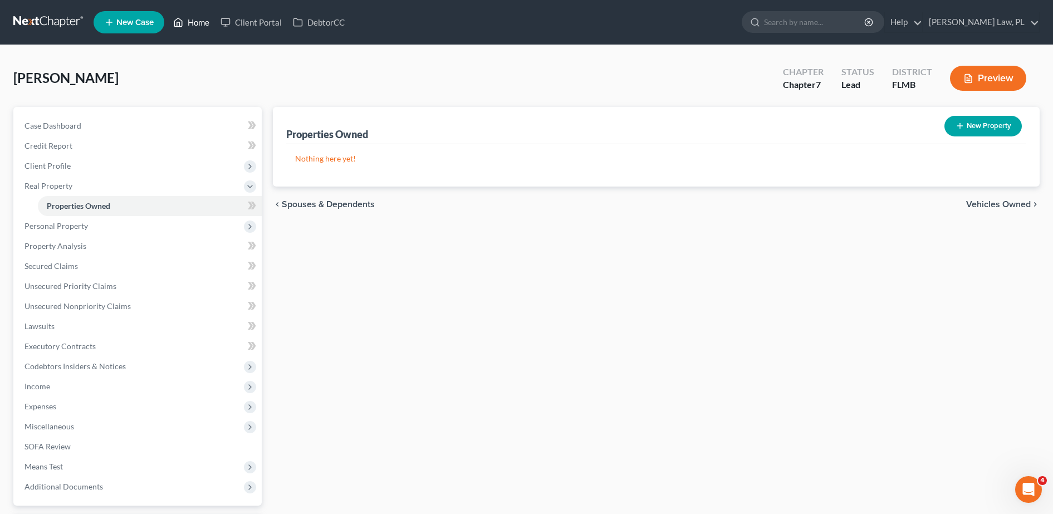
click at [198, 29] on link "Home" at bounding box center [191, 22] width 47 height 20
